Goal: Navigation & Orientation: Understand site structure

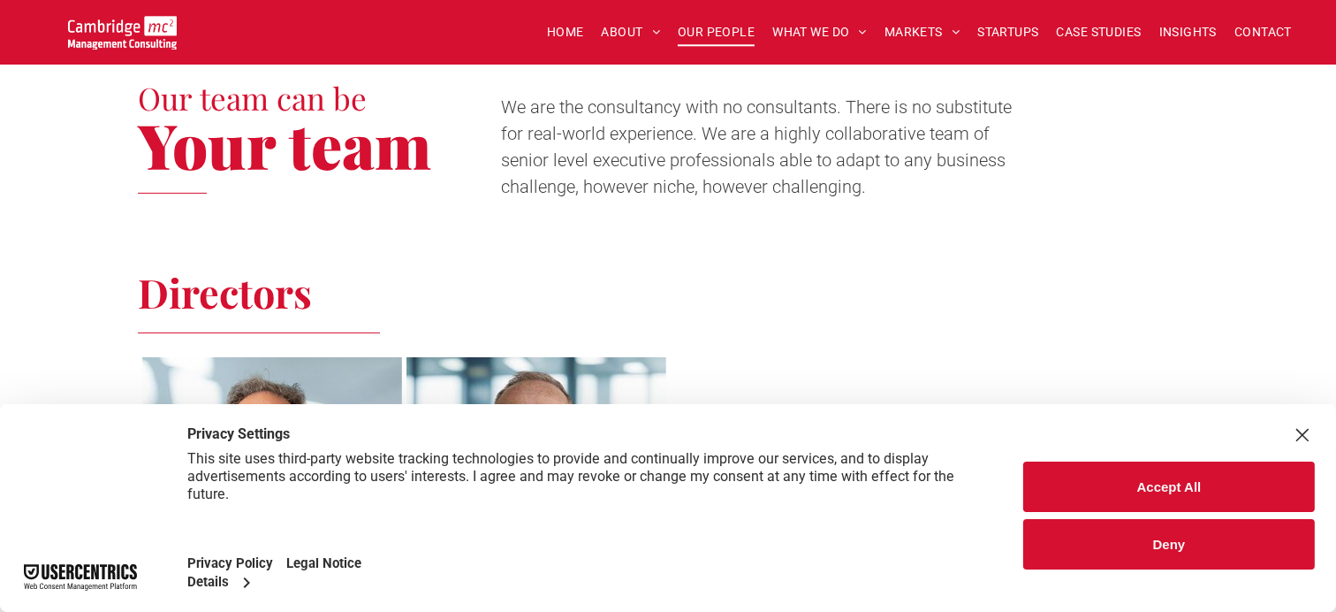
scroll to position [530, 0]
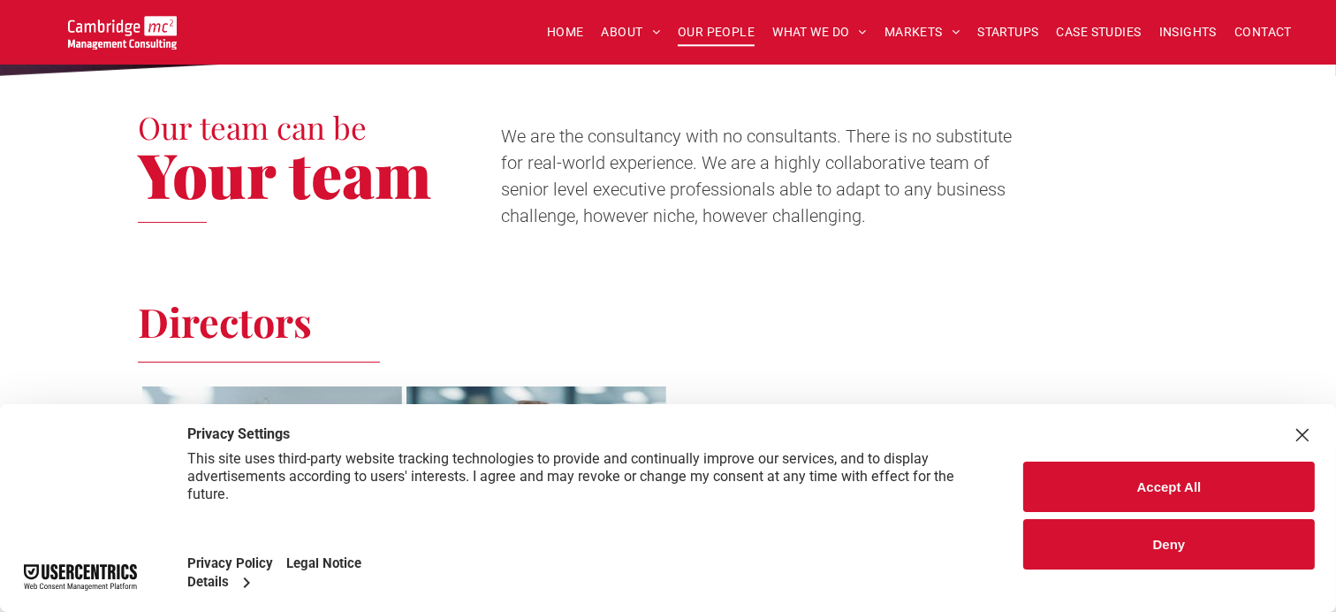
click at [1186, 461] on button "Accept All" at bounding box center [1169, 486] width 292 height 50
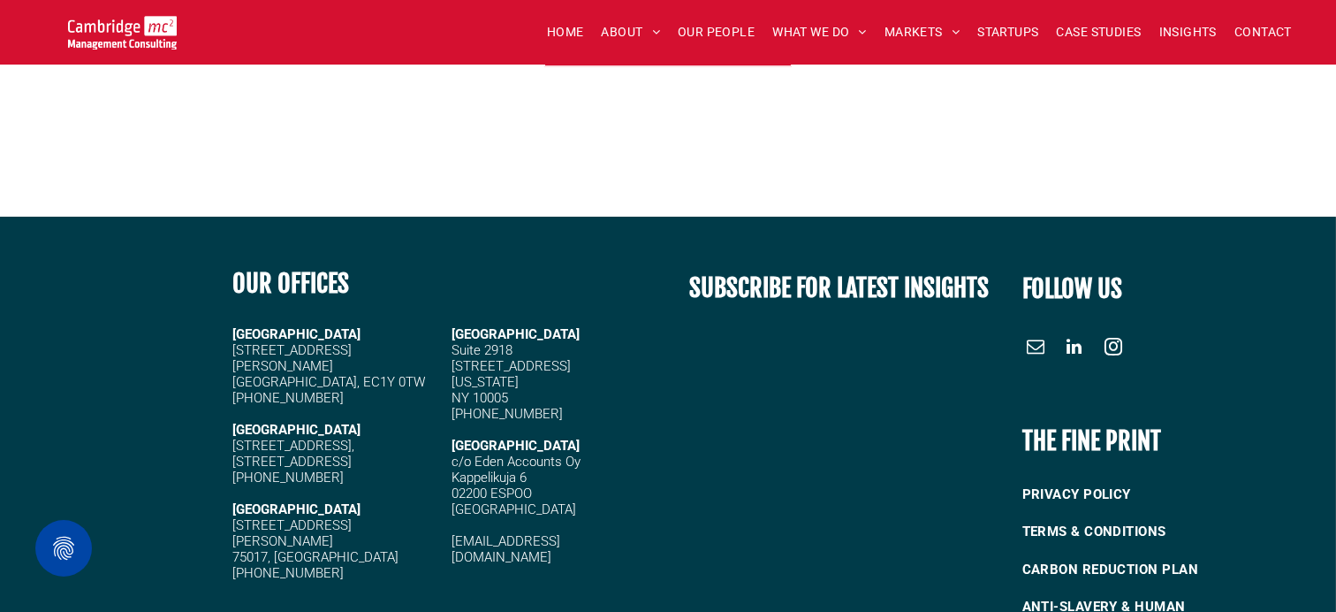
scroll to position [7501, 0]
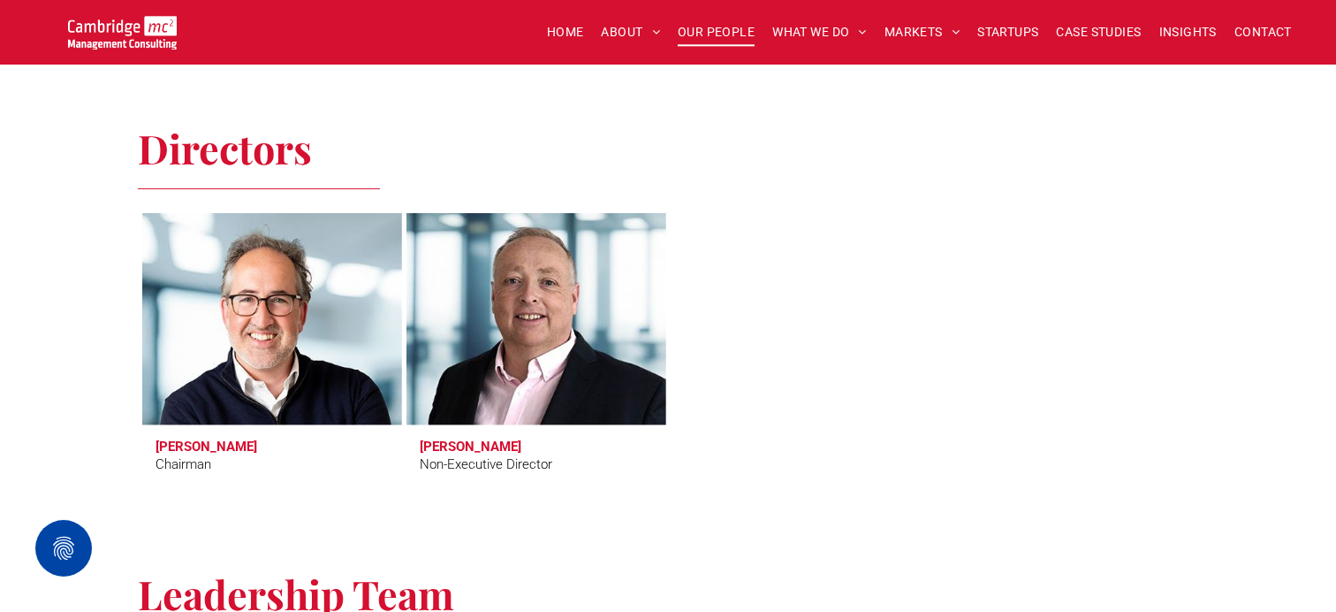
scroll to position [706, 0]
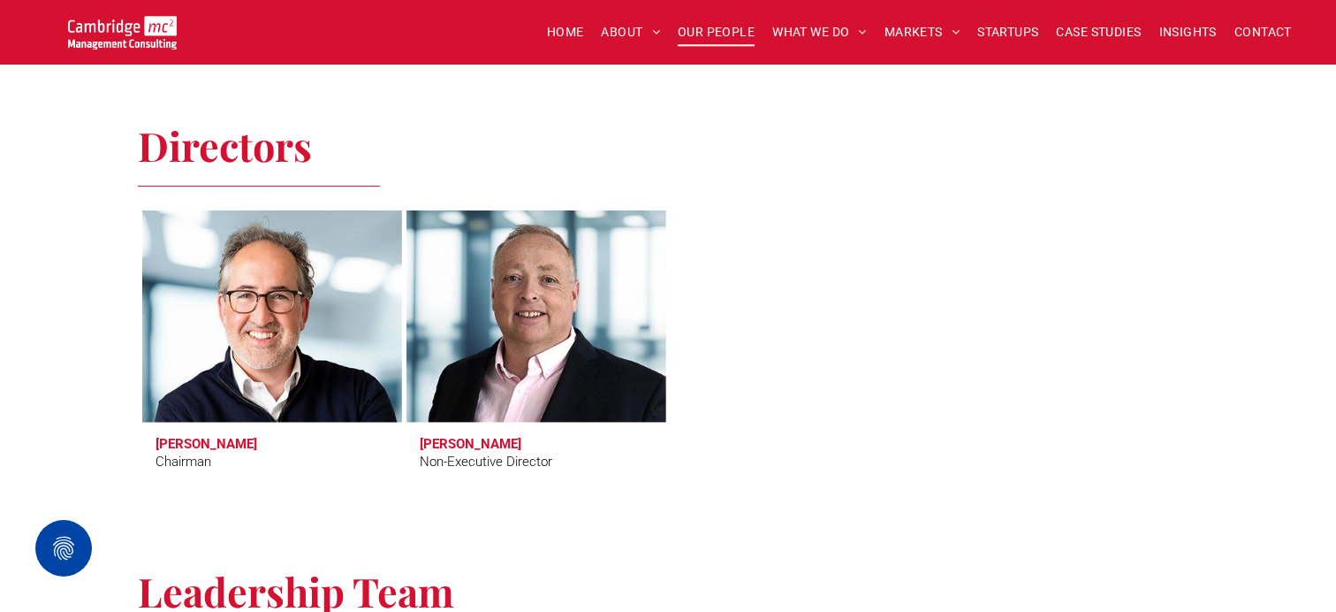
click at [179, 441] on h3 "Tim Passingham" at bounding box center [207, 444] width 102 height 16
click at [209, 379] on link at bounding box center [271, 316] width 275 height 224
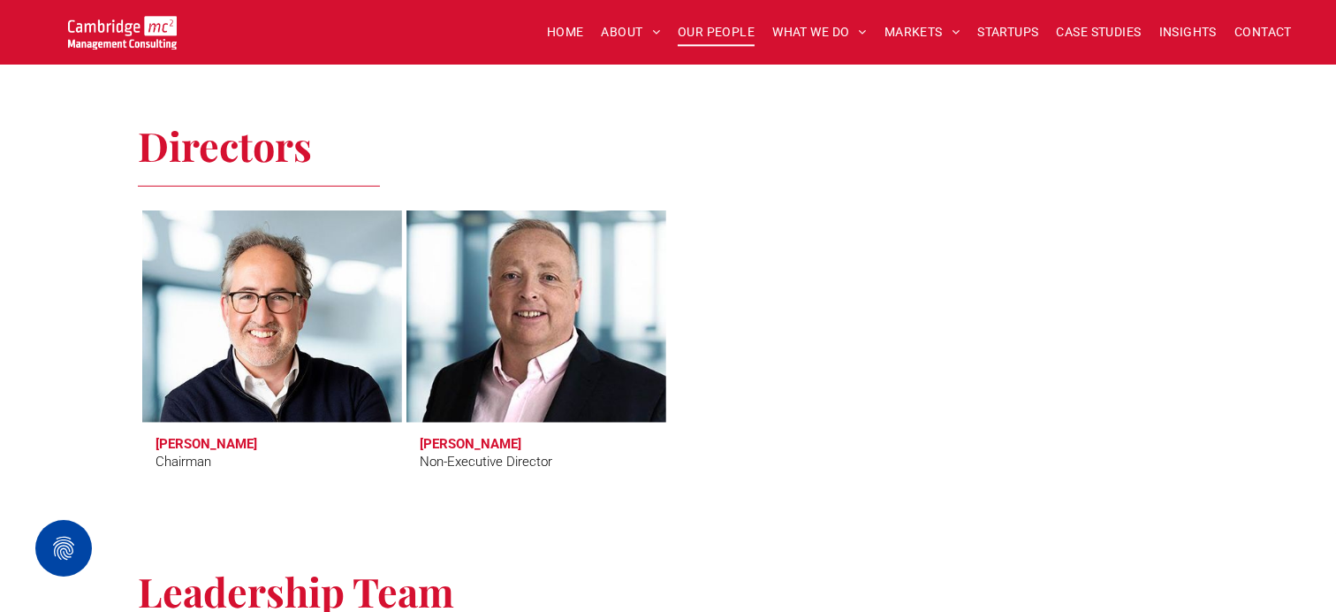
click at [502, 348] on link at bounding box center [536, 316] width 275 height 224
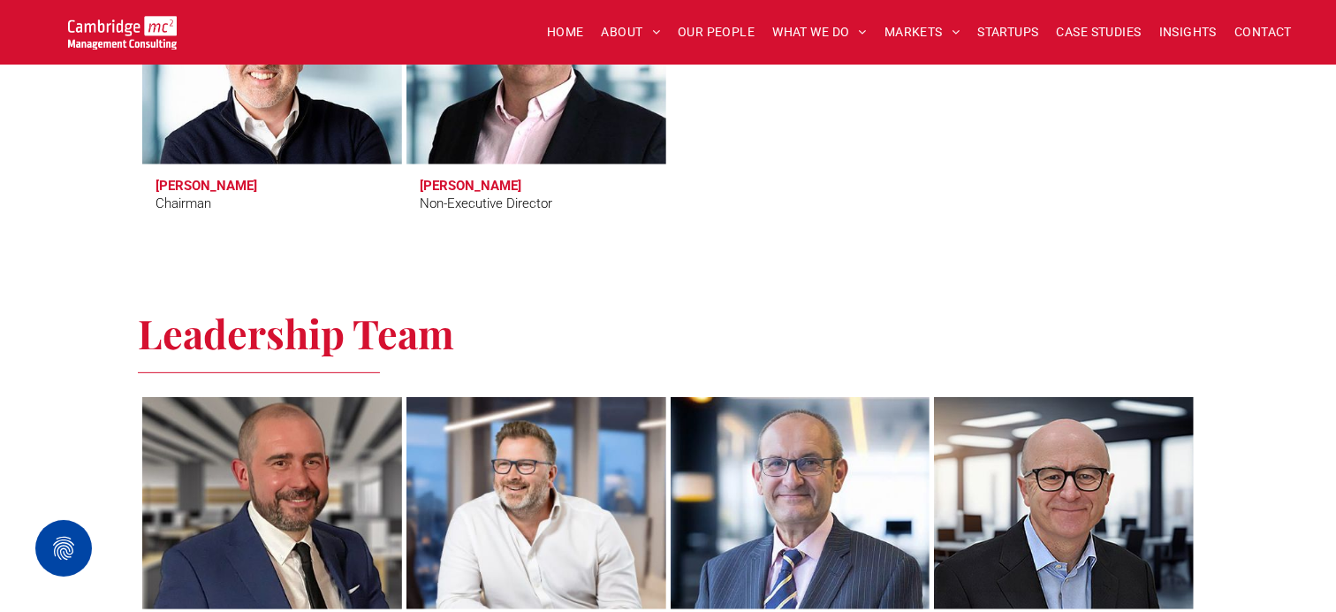
scroll to position [1237, 0]
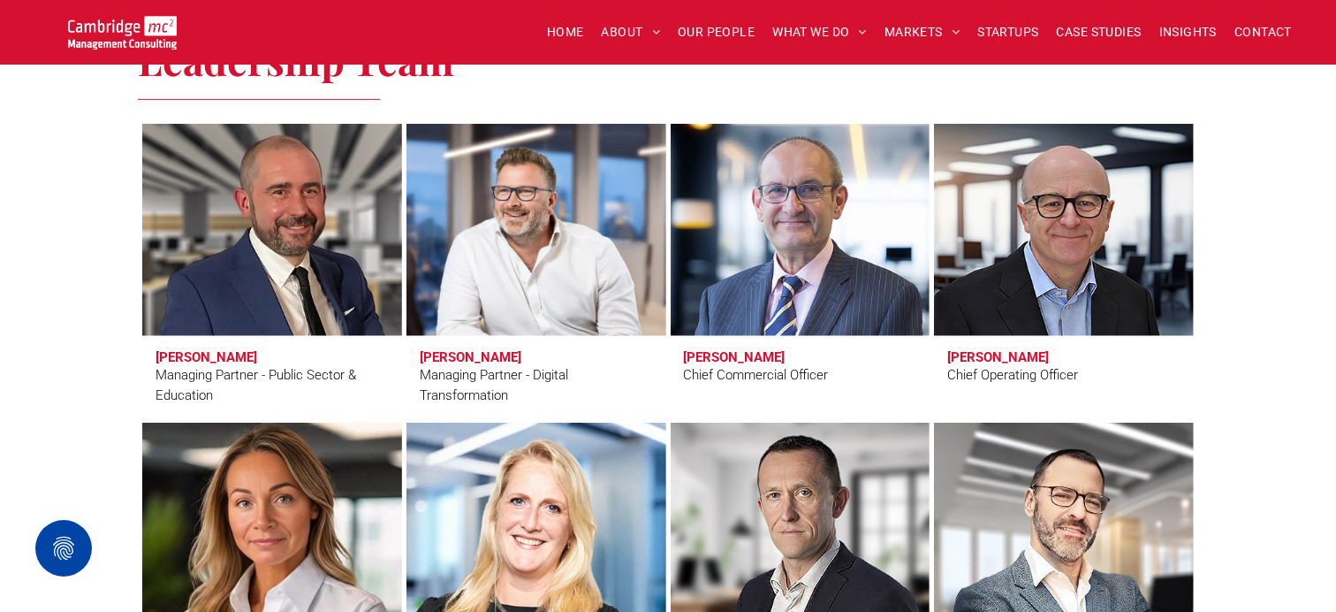
click at [260, 488] on link at bounding box center [271, 528] width 275 height 224
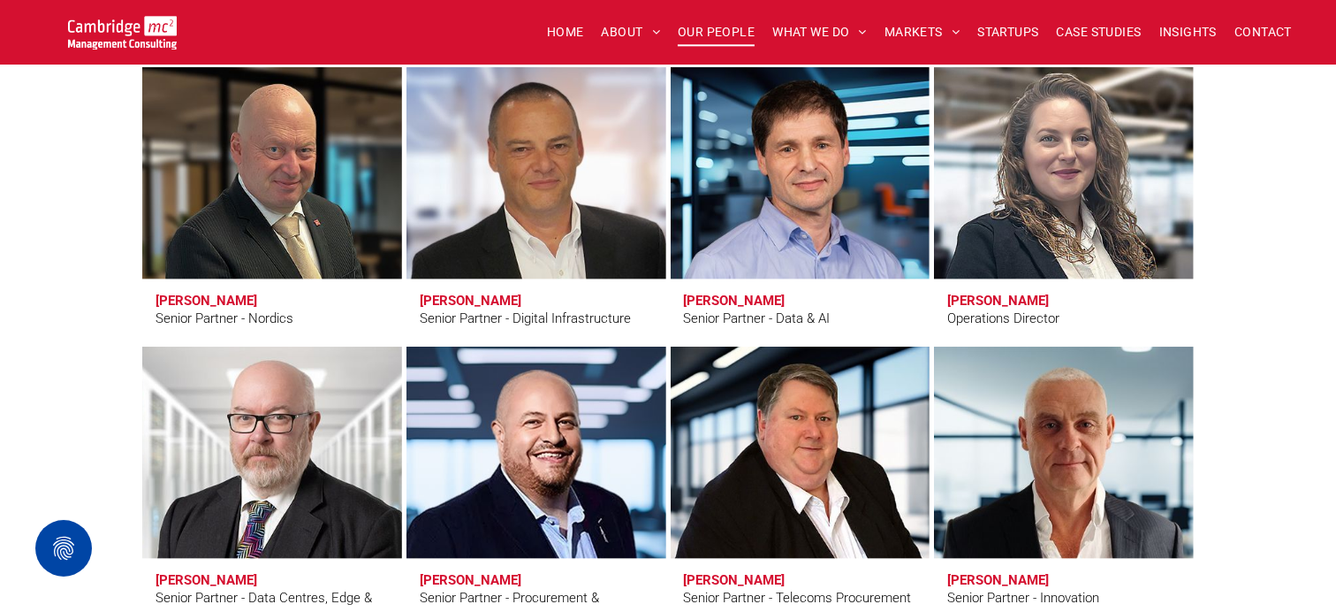
scroll to position [2209, 0]
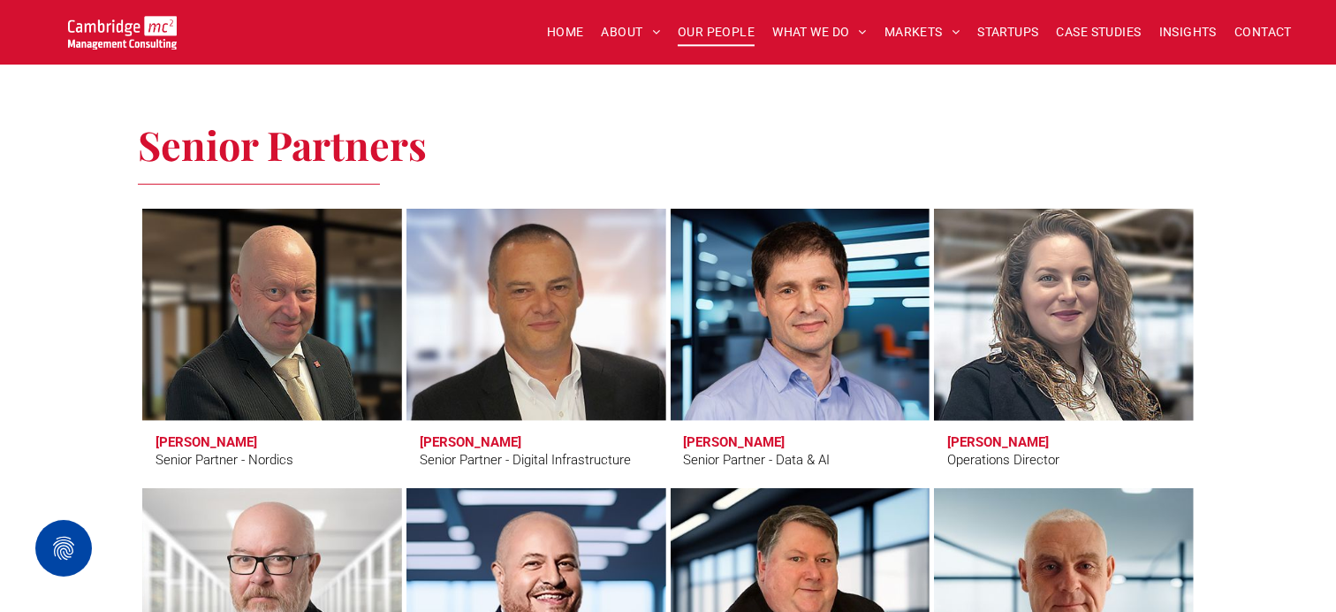
click at [1155, 353] on link at bounding box center [1063, 314] width 275 height 224
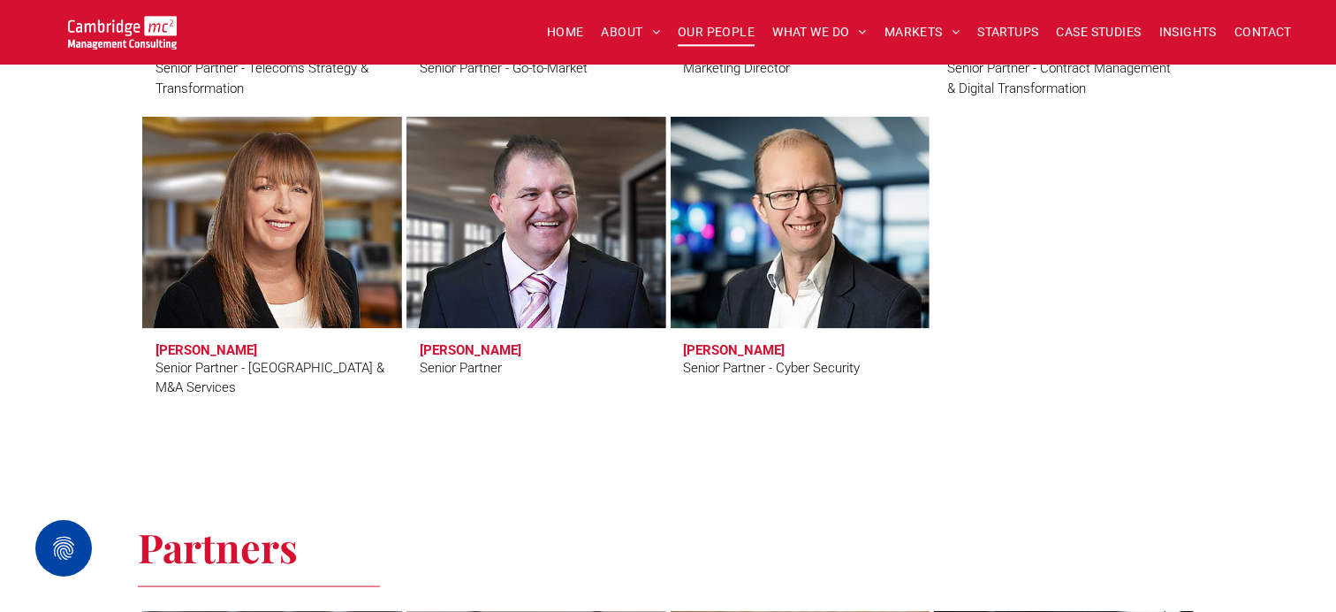
scroll to position [3181, 0]
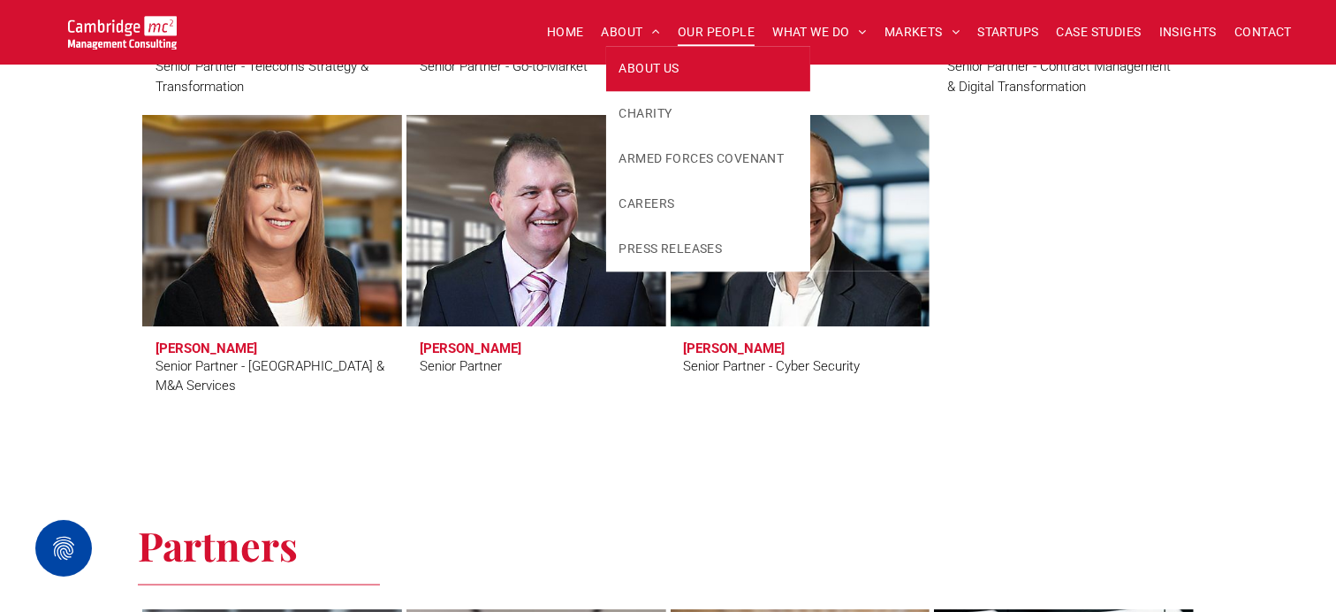
click at [631, 72] on span "ABOUT US" at bounding box center [650, 68] width 60 height 19
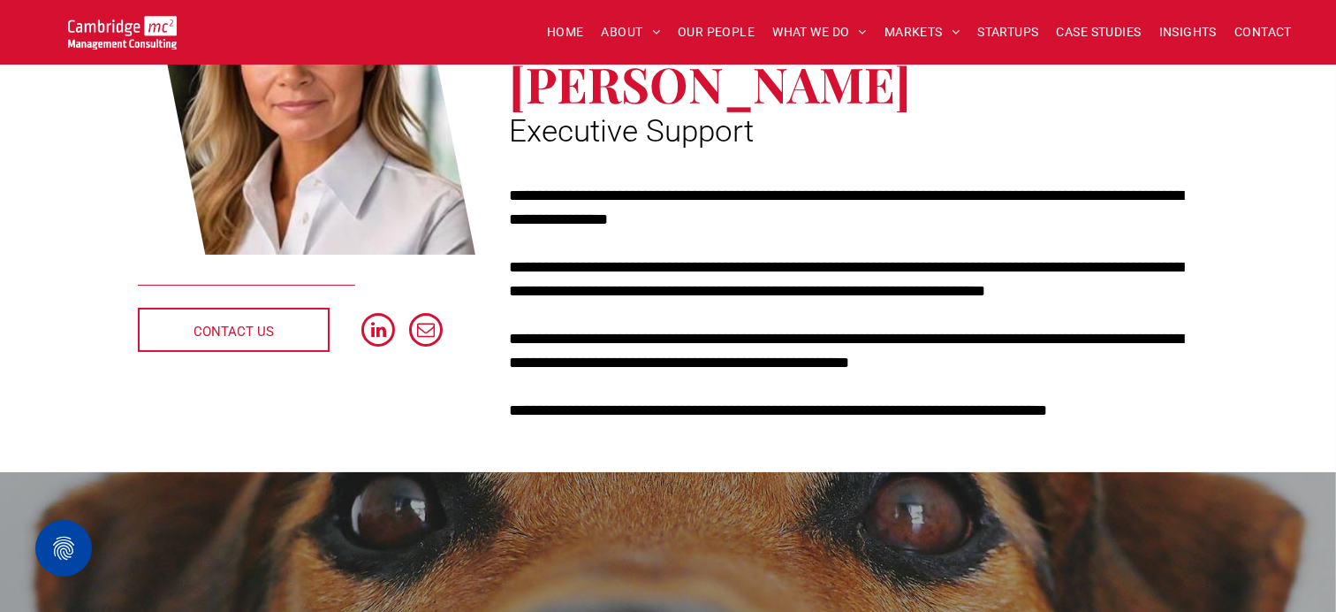
scroll to position [177, 0]
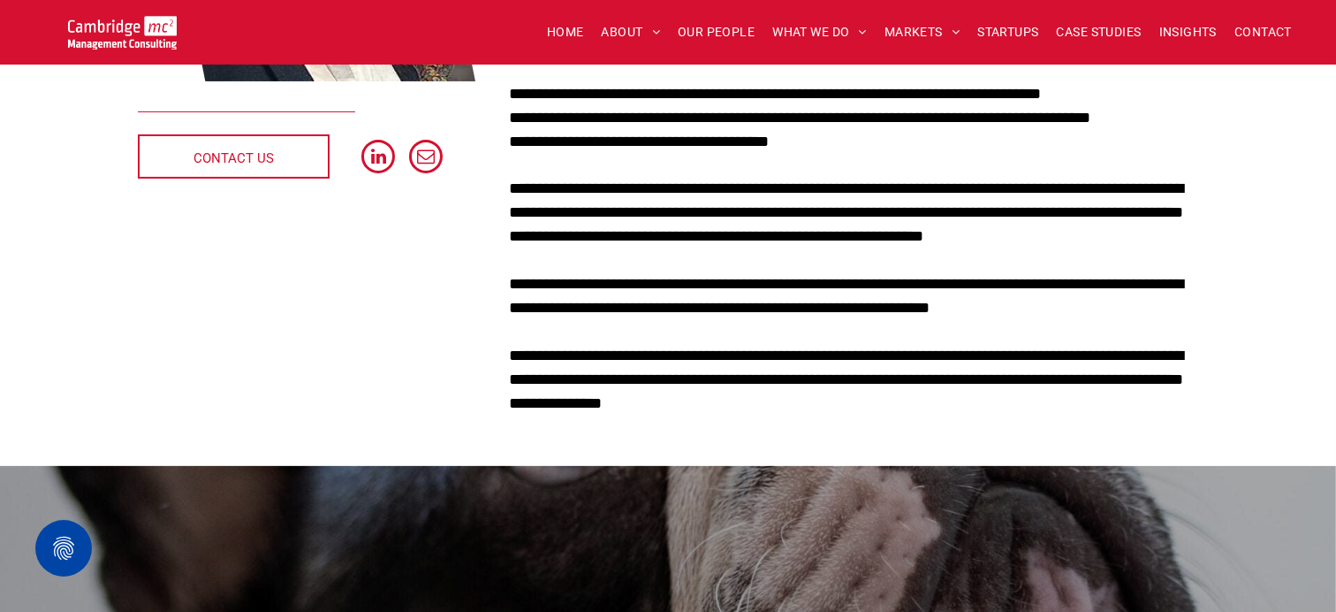
scroll to position [530, 0]
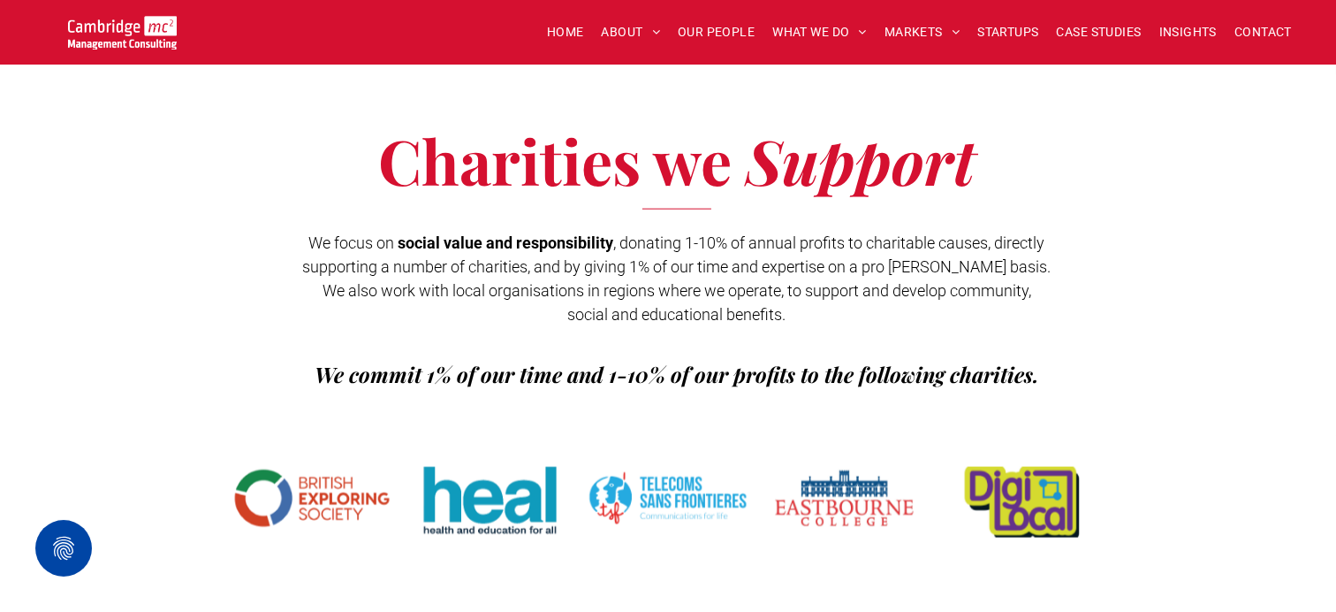
scroll to position [2563, 0]
